Goal: Register for event/course

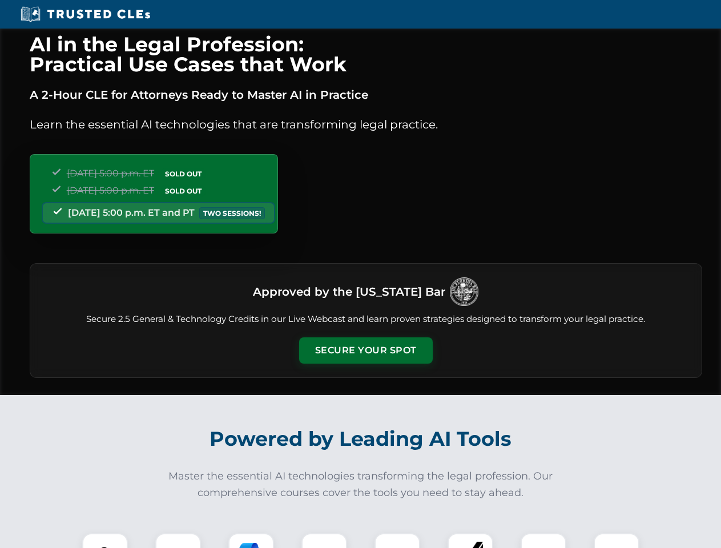
click at [366, 351] on button "Secure Your Spot" at bounding box center [366, 351] width 134 height 26
click at [105, 541] on img at bounding box center [105, 556] width 33 height 33
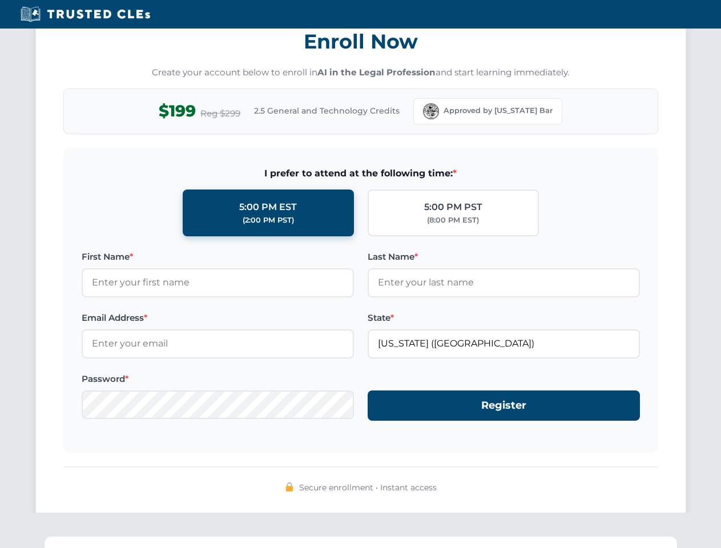
scroll to position [1121, 0]
